Goal: Task Accomplishment & Management: Complete application form

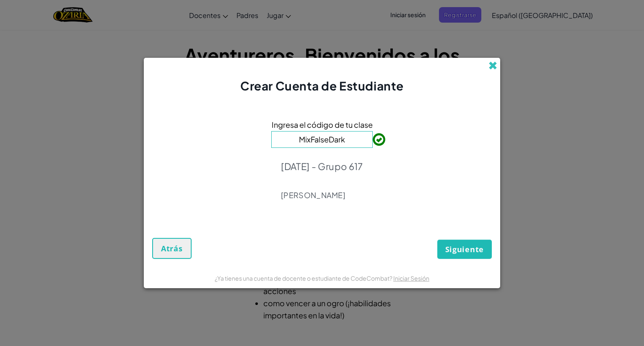
click at [496, 62] on span at bounding box center [493, 65] width 9 height 9
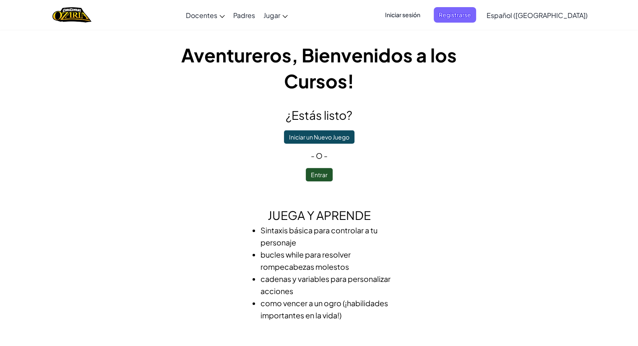
click at [434, 3] on div "[MEDICAL_DATA] la navigación Docentes Crear Cuenta Gratis Soluciones para Escue…" at bounding box center [319, 15] width 642 height 30
click at [425, 13] on span "Iniciar sesión" at bounding box center [402, 15] width 45 height 16
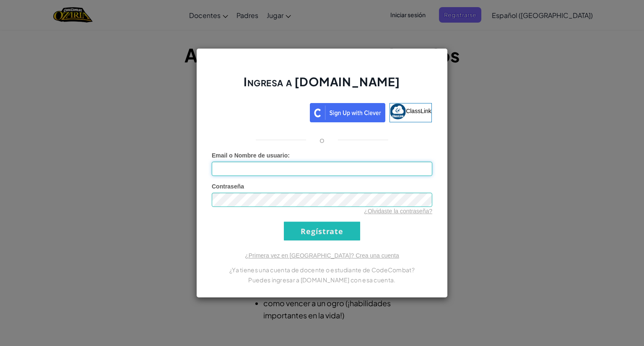
type input "[EMAIL_ADDRESS][DOMAIN_NAME]"
click at [308, 239] on input "Regístrate" at bounding box center [322, 231] width 76 height 19
click at [320, 227] on input "Regístrate" at bounding box center [322, 231] width 76 height 19
